Goal: Task Accomplishment & Management: Manage account settings

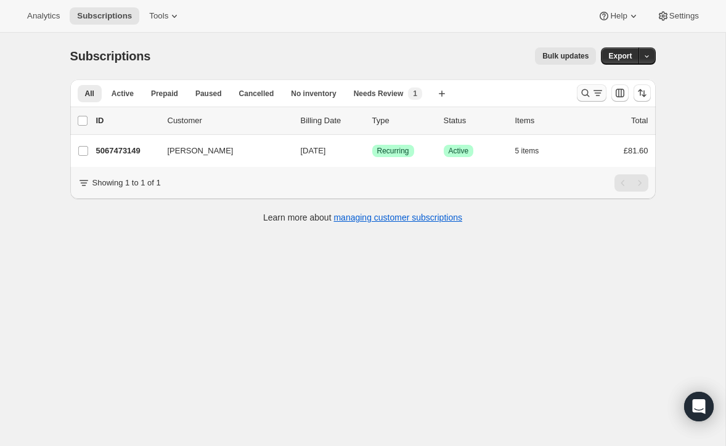
click at [583, 90] on icon "Search and filter results" at bounding box center [585, 93] width 12 height 12
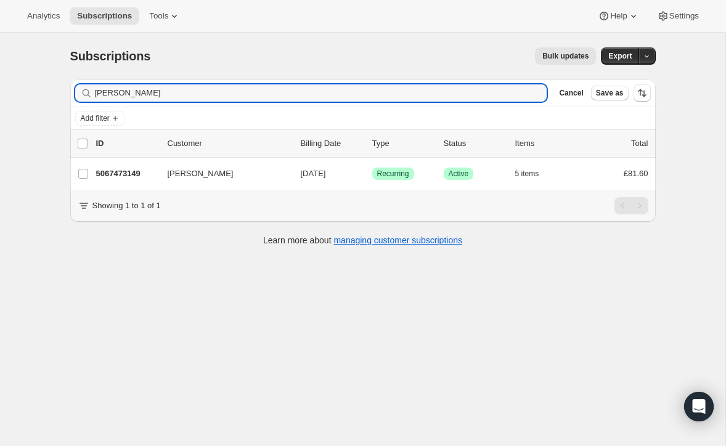
drag, startPoint x: 159, startPoint y: 99, endPoint x: 65, endPoint y: 89, distance: 94.2
click at [65, 89] on div "Filter subscribers [PERSON_NAME] Clear Cancel Save as Add filter 0 selected Upd…" at bounding box center [357, 164] width 595 height 189
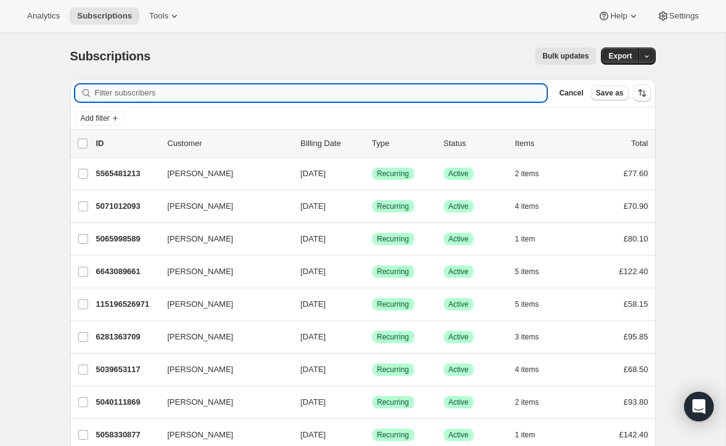
click at [117, 92] on input "Filter subscribers" at bounding box center [321, 92] width 452 height 17
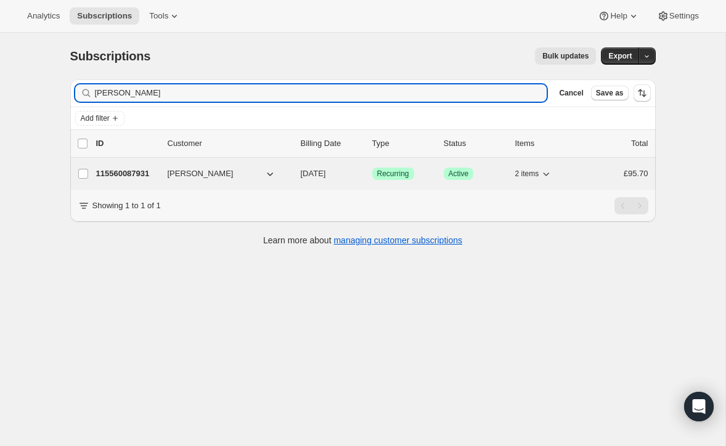
type input "[PERSON_NAME]"
click at [132, 169] on p "115560087931" at bounding box center [127, 174] width 62 height 12
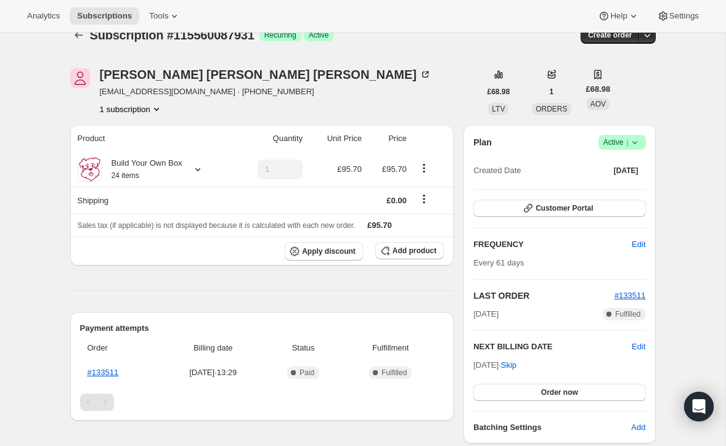
scroll to position [18, 0]
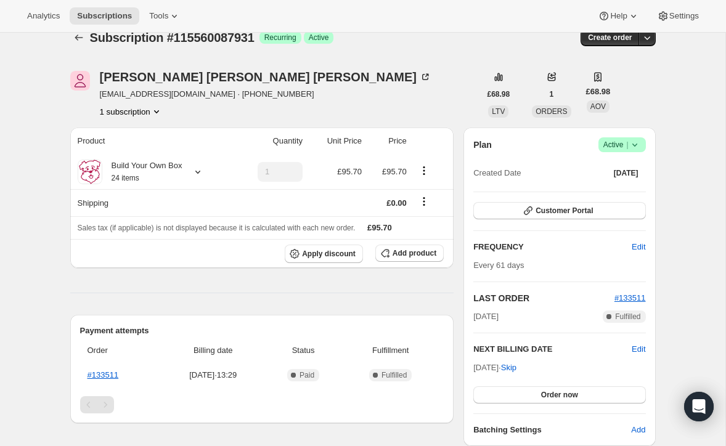
click at [610, 142] on span "Active |" at bounding box center [622, 145] width 38 height 12
click at [603, 188] on span "Cancel subscription" at bounding box center [618, 189] width 70 height 9
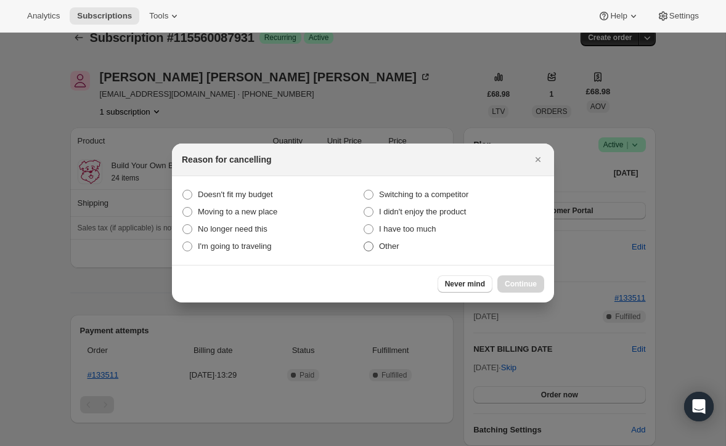
drag, startPoint x: 365, startPoint y: 248, endPoint x: 378, endPoint y: 248, distance: 12.3
click at [368, 248] on span ":rbv:" at bounding box center [369, 247] width 10 height 10
click at [364, 242] on input "Other" at bounding box center [364, 242] width 1 height 1
radio input "true"
click at [524, 282] on span "Continue" at bounding box center [521, 284] width 32 height 10
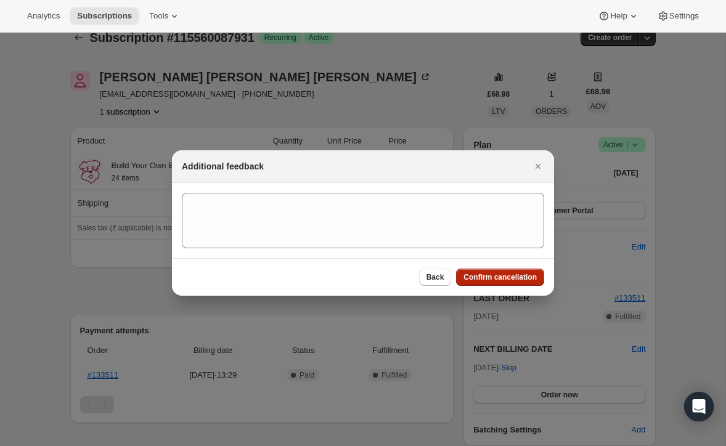
click at [518, 273] on span "Confirm cancellation" at bounding box center [499, 277] width 73 height 10
